Goal: Transaction & Acquisition: Book appointment/travel/reservation

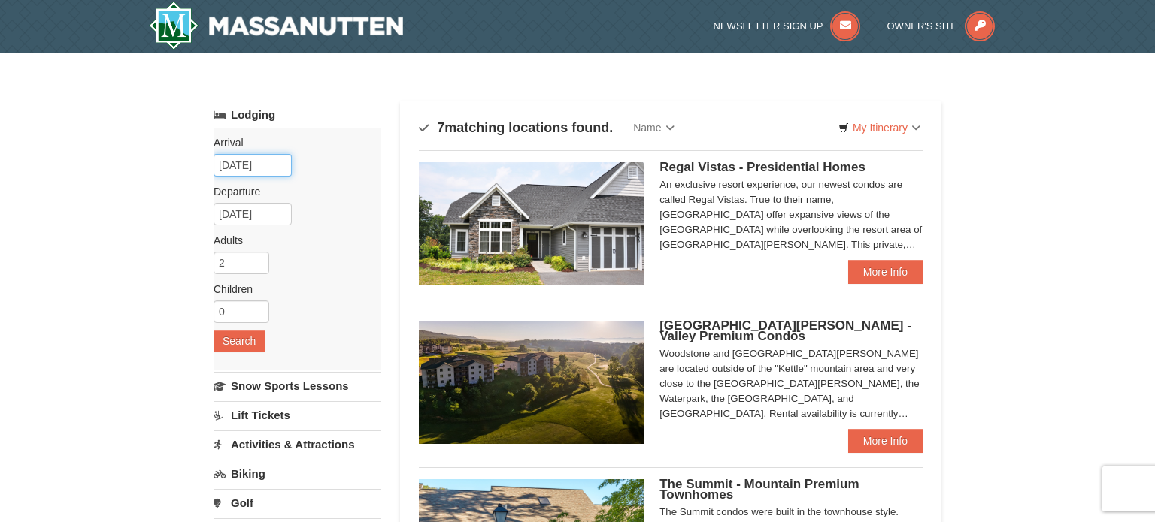
click at [268, 162] on input "10/04/2025" at bounding box center [252, 165] width 78 height 23
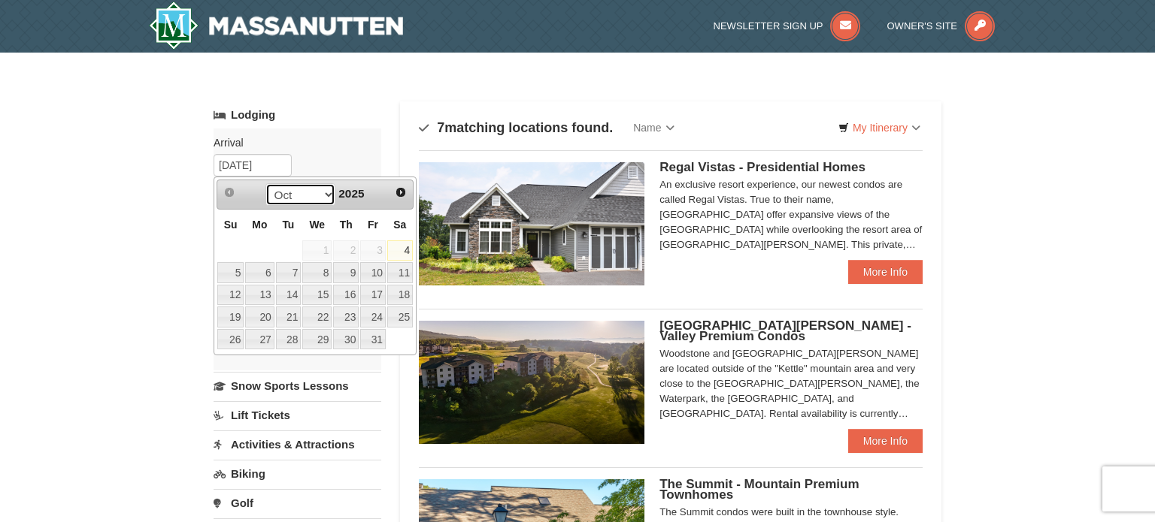
click at [328, 193] on select "Oct Nov Dec" at bounding box center [300, 194] width 70 height 23
click at [400, 192] on span "Next" at bounding box center [401, 192] width 12 height 12
type input "1/15/25"
click at [274, 109] on link "Lodging" at bounding box center [297, 114] width 168 height 27
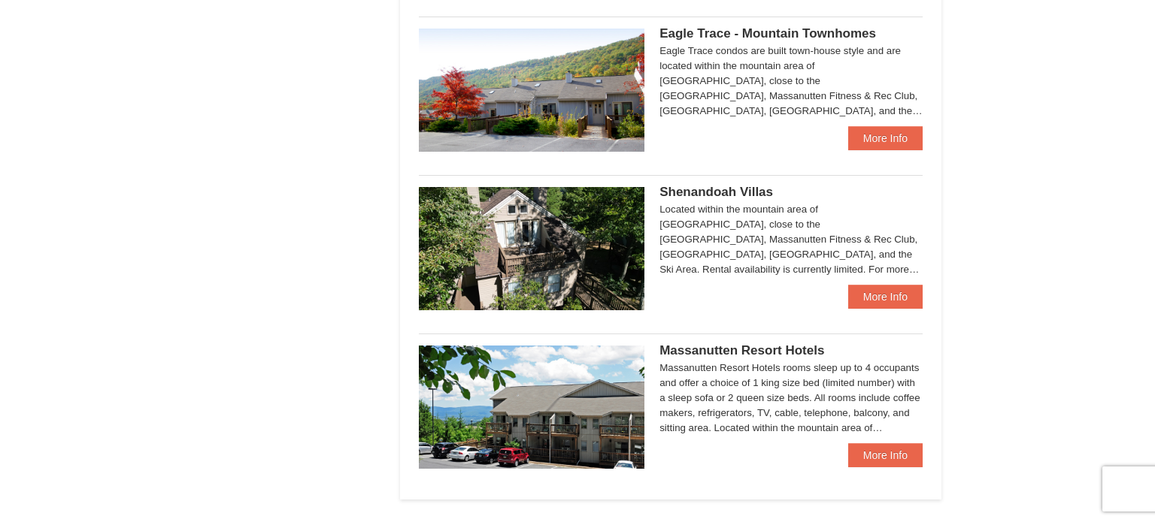
scroll to position [769, 0]
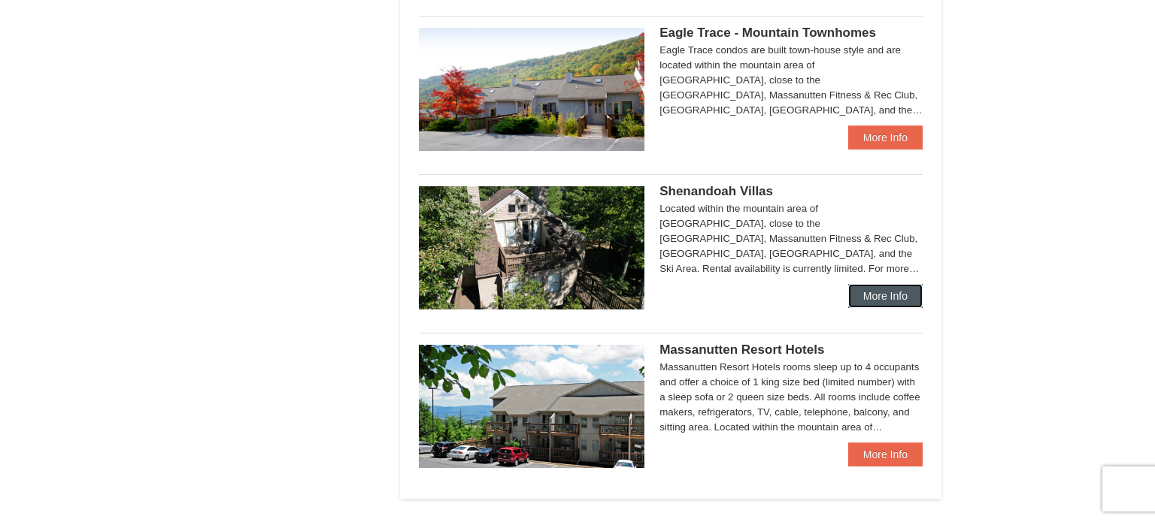
click at [871, 297] on link "More Info" at bounding box center [885, 296] width 74 height 24
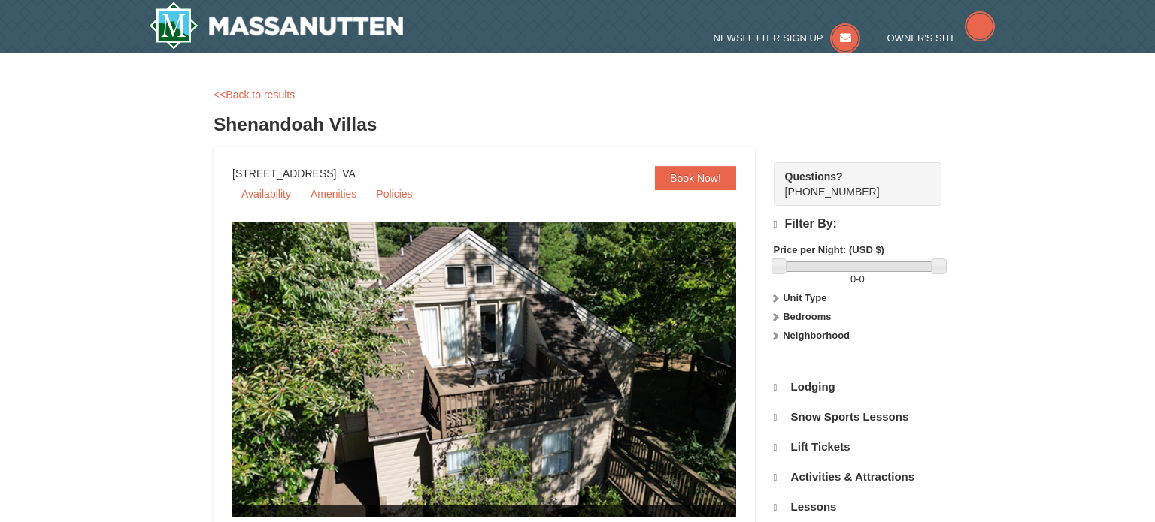
select select "10"
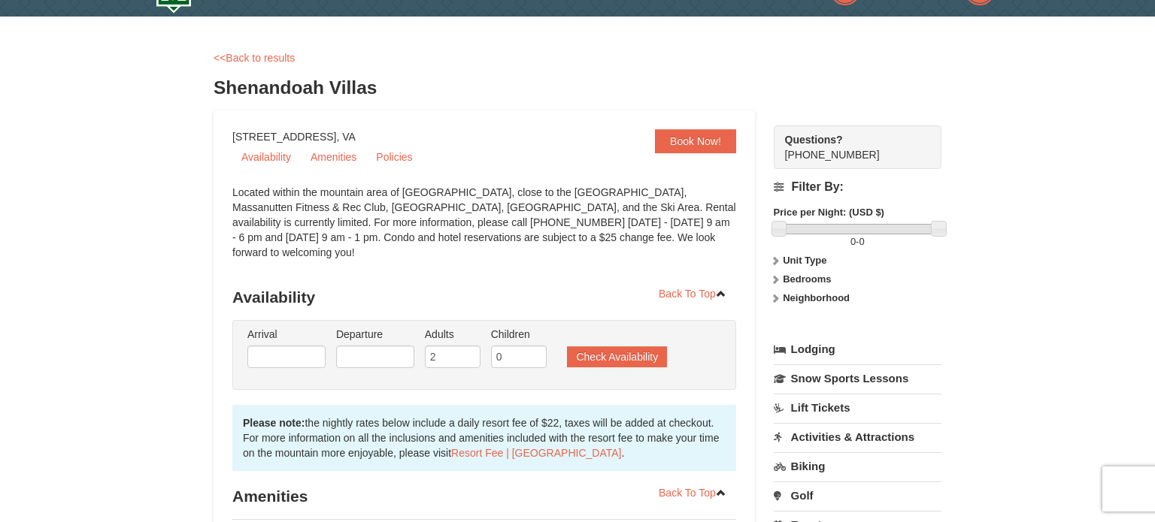
scroll to position [35, 0]
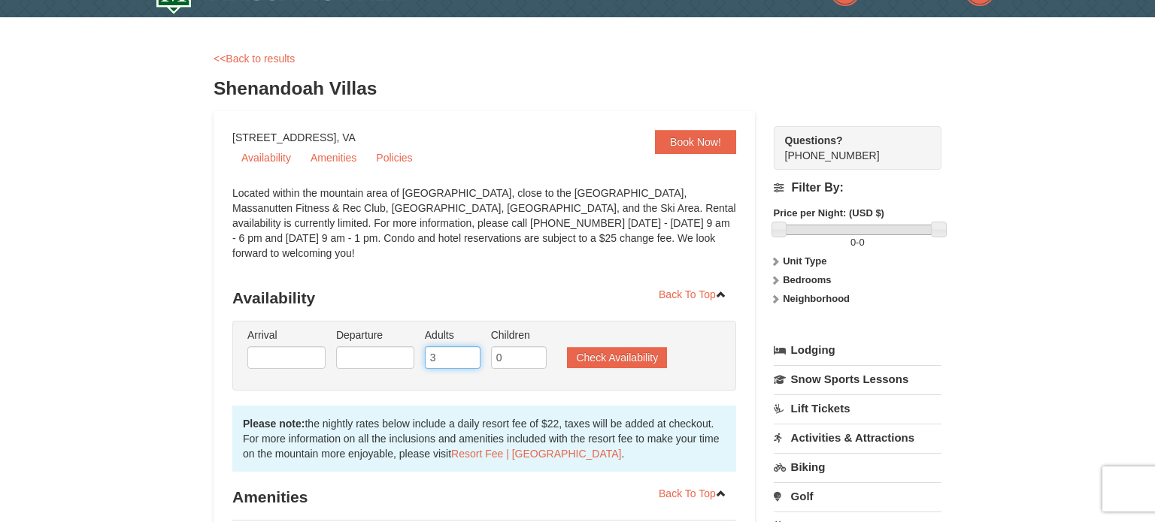
click at [471, 347] on input "3" at bounding box center [453, 358] width 56 height 23
click at [471, 347] on input "4" at bounding box center [453, 358] width 56 height 23
click at [471, 347] on input "5" at bounding box center [453, 358] width 56 height 23
click at [471, 347] on input "6" at bounding box center [453, 358] width 56 height 23
click at [471, 347] on input "7" at bounding box center [453, 358] width 56 height 23
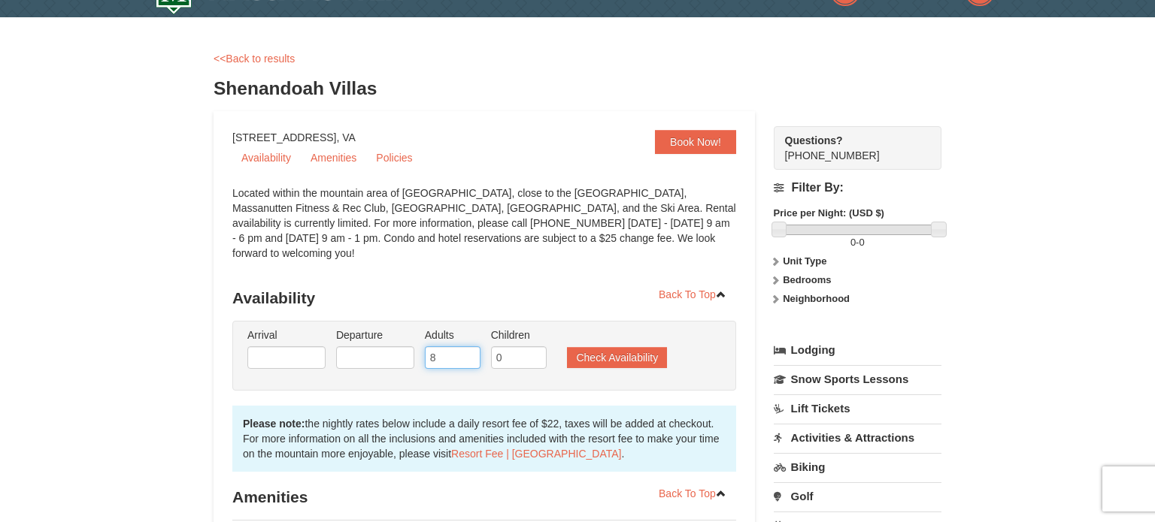
click at [471, 347] on input "8" at bounding box center [453, 358] width 56 height 23
click at [471, 347] on input "9" at bounding box center [453, 358] width 56 height 23
type input "10"
click at [471, 347] on input "10" at bounding box center [453, 358] width 56 height 23
click at [536, 347] on input "1" at bounding box center [519, 358] width 56 height 23
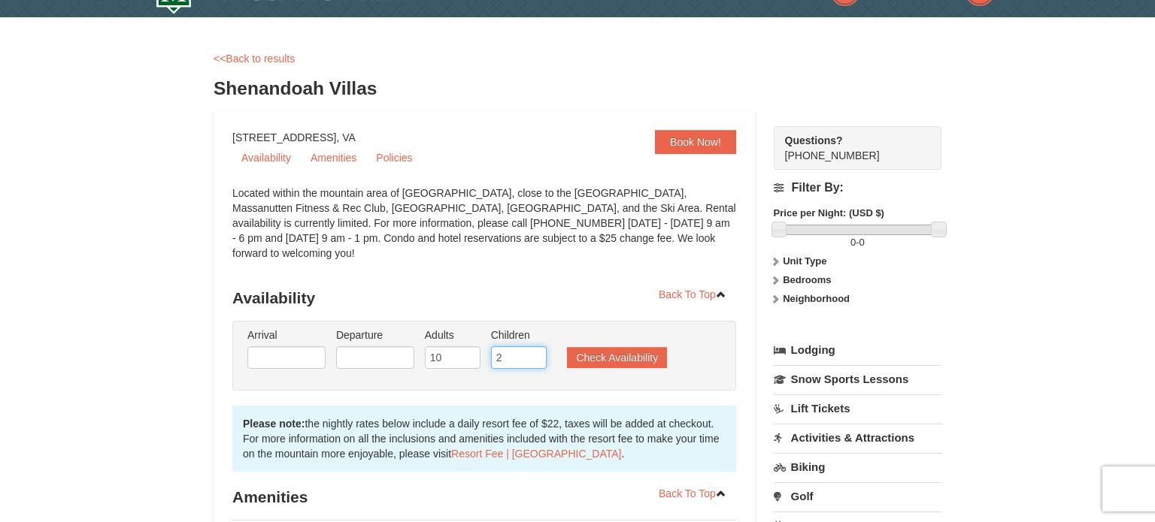
click at [536, 347] on input "2" at bounding box center [519, 358] width 56 height 23
click at [536, 347] on input "3" at bounding box center [519, 358] width 56 height 23
click at [536, 347] on input "4" at bounding box center [519, 358] width 56 height 23
click at [536, 347] on input "5" at bounding box center [519, 358] width 56 height 23
click at [536, 347] on input "6" at bounding box center [519, 358] width 56 height 23
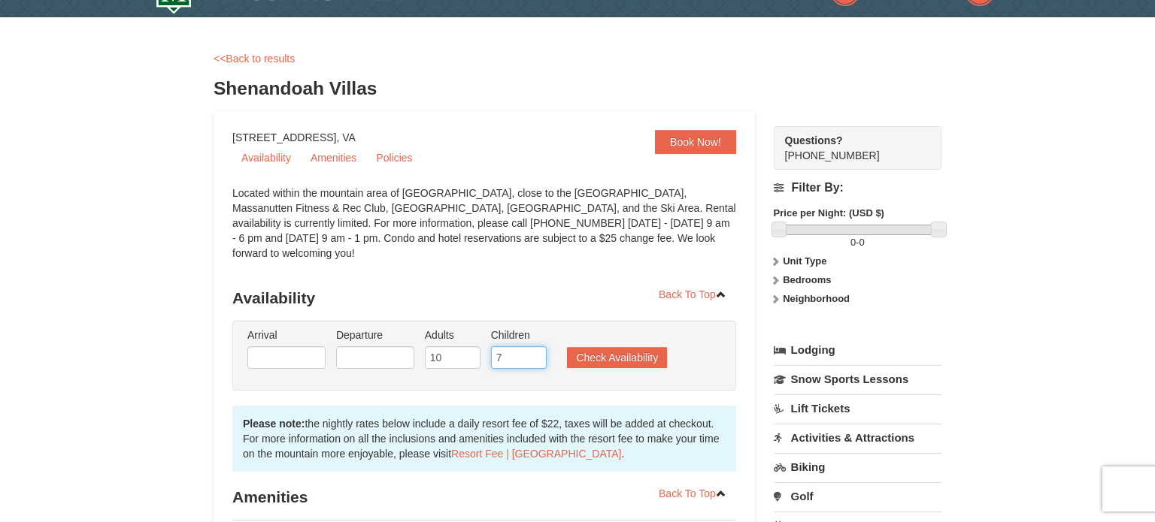
click at [536, 347] on input "7" at bounding box center [519, 358] width 56 height 23
click at [536, 347] on input "8" at bounding box center [519, 358] width 56 height 23
click at [536, 347] on input "9" at bounding box center [519, 358] width 56 height 23
type input "10"
click at [536, 347] on input "10" at bounding box center [519, 358] width 56 height 23
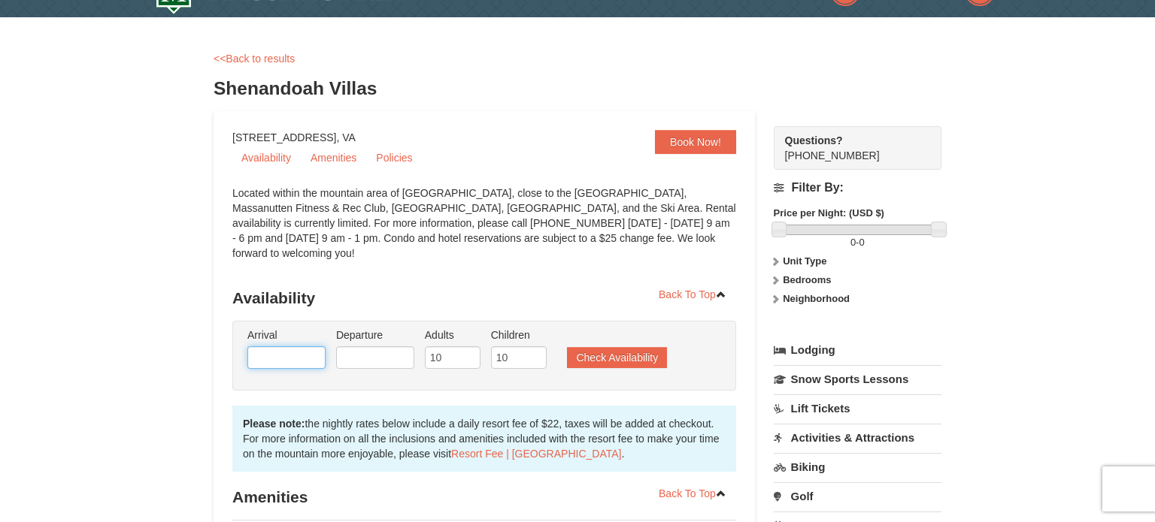
click at [264, 347] on input "text" at bounding box center [286, 358] width 78 height 23
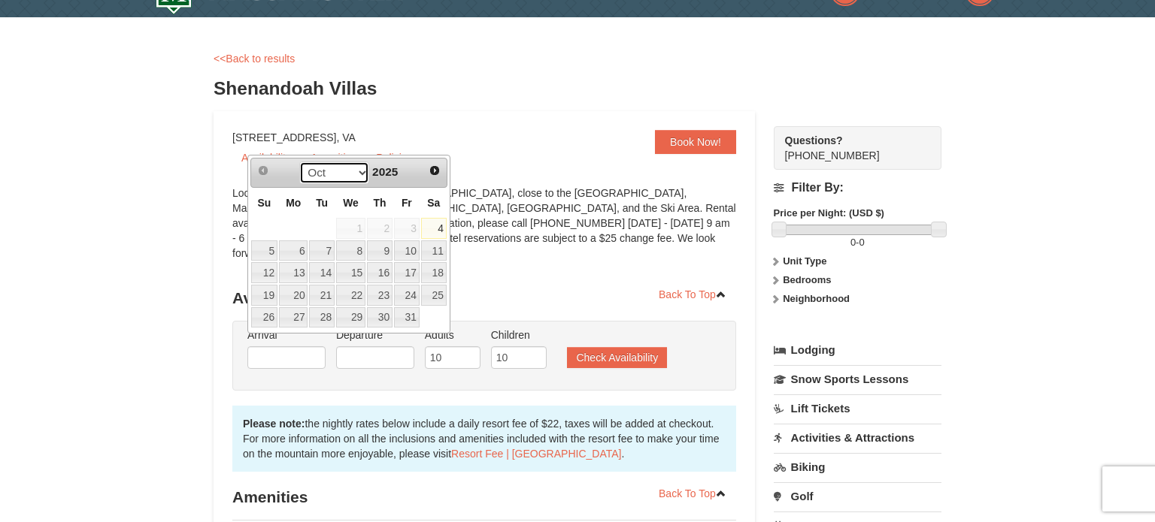
click at [362, 174] on select "Oct Nov Dec" at bounding box center [334, 173] width 70 height 23
click at [434, 168] on span "Next" at bounding box center [435, 171] width 12 height 12
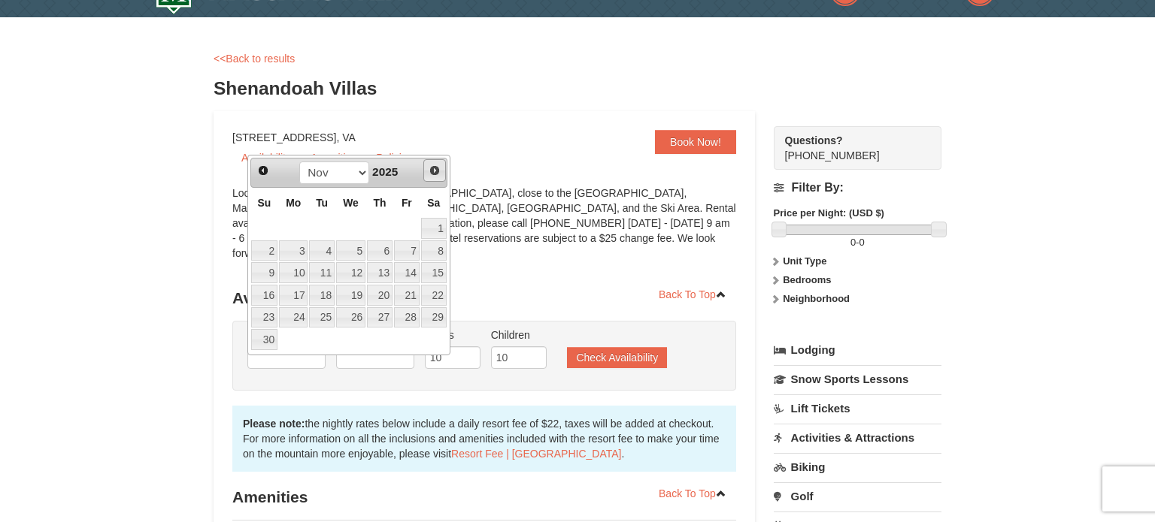
click at [434, 168] on span "Next" at bounding box center [435, 171] width 12 height 12
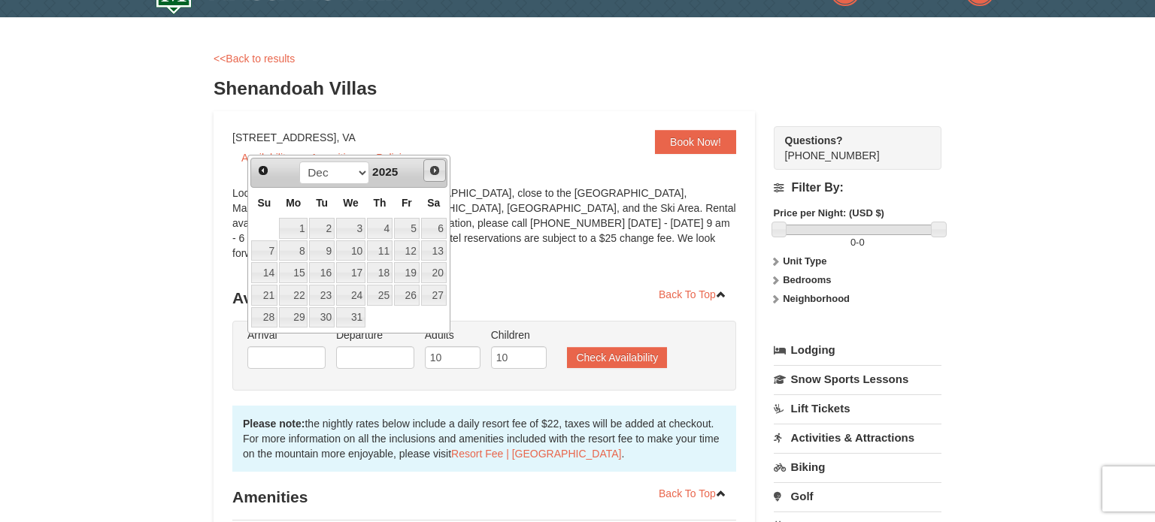
click at [434, 168] on span "Next" at bounding box center [435, 171] width 12 height 12
click at [383, 273] on link "15" at bounding box center [380, 272] width 26 height 21
type input "[DATE]"
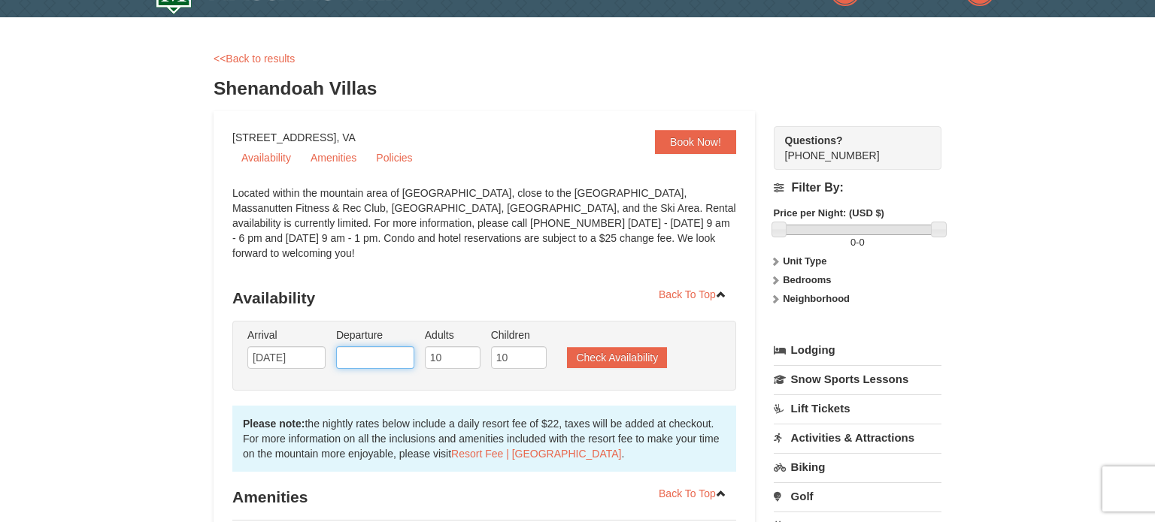
click at [359, 347] on input "text" at bounding box center [375, 358] width 78 height 23
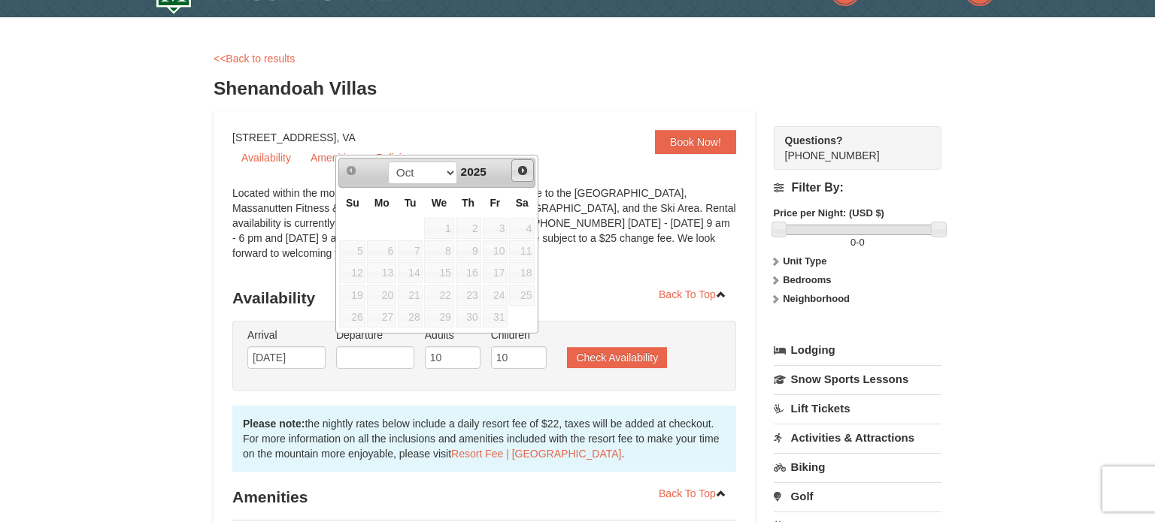
click at [522, 165] on span "Next" at bounding box center [522, 171] width 12 height 12
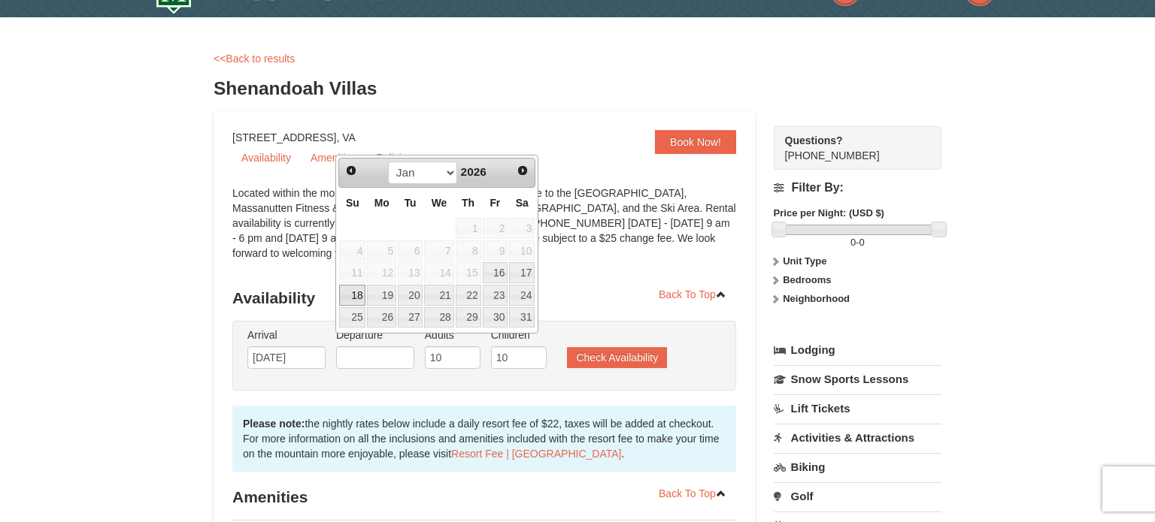
click at [354, 292] on link "18" at bounding box center [352, 295] width 26 height 21
type input "[DATE]"
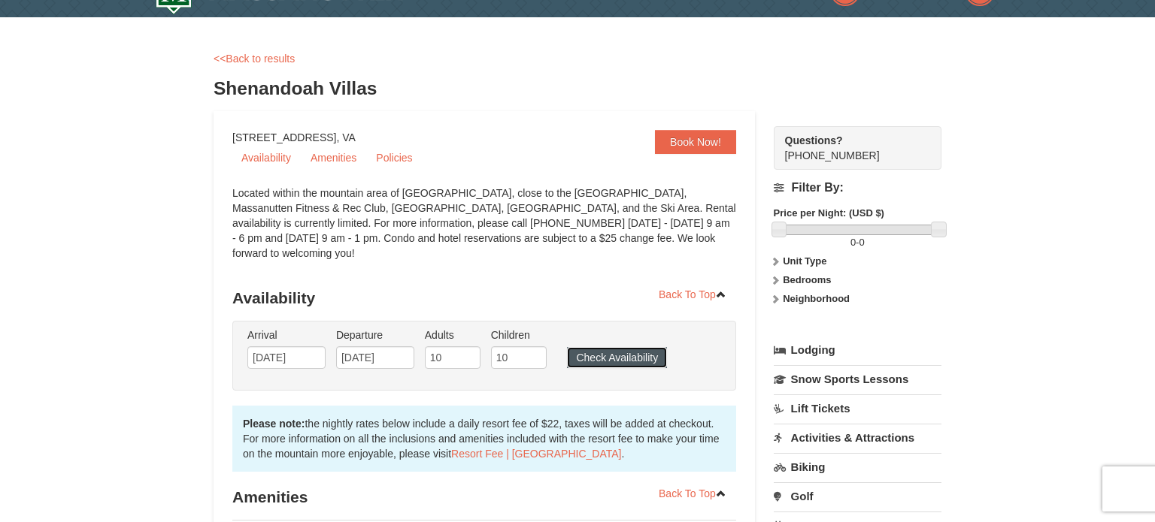
click at [604, 347] on button "Check Availability" at bounding box center [617, 357] width 100 height 21
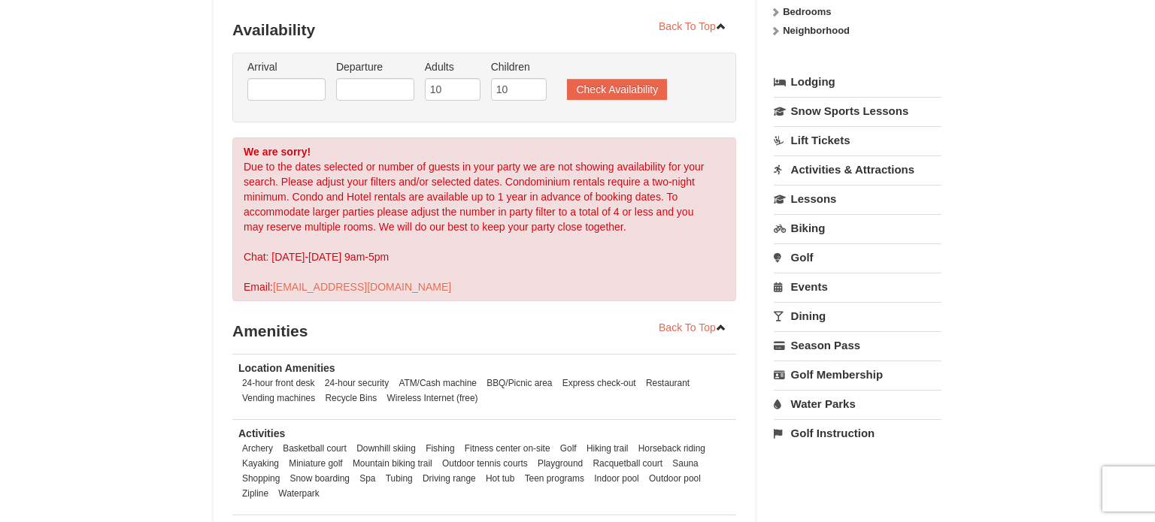
select select "10"
